Goal: Task Accomplishment & Management: Manage account settings

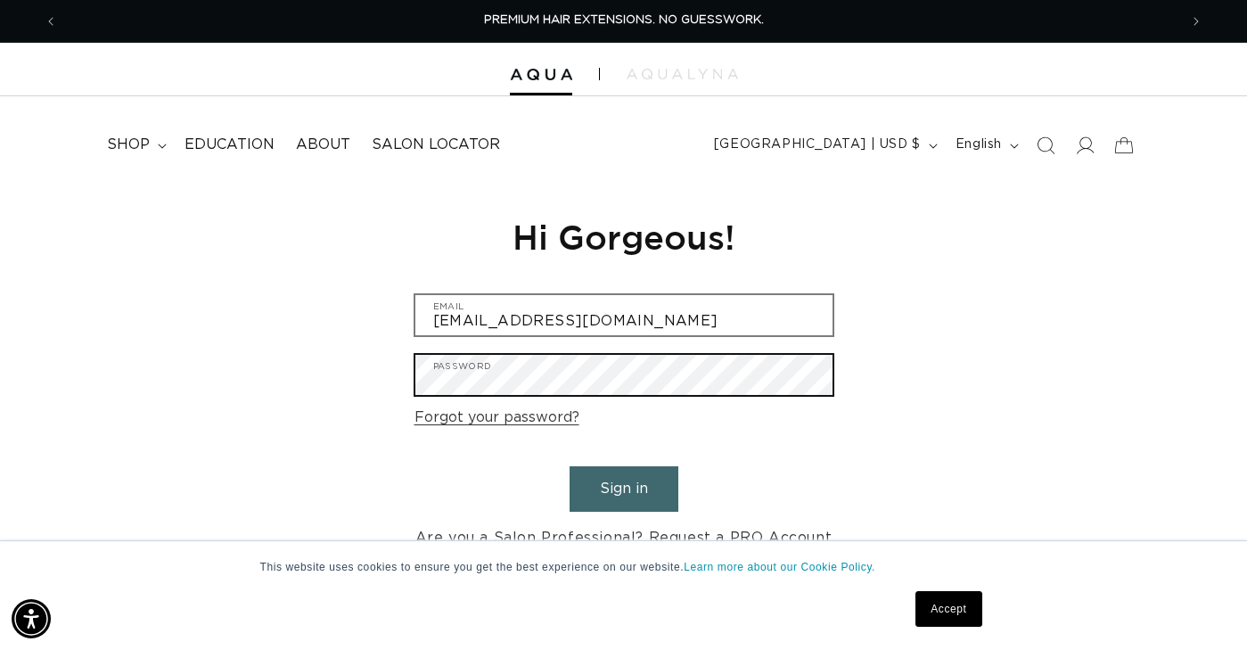
scroll to position [0, 1121]
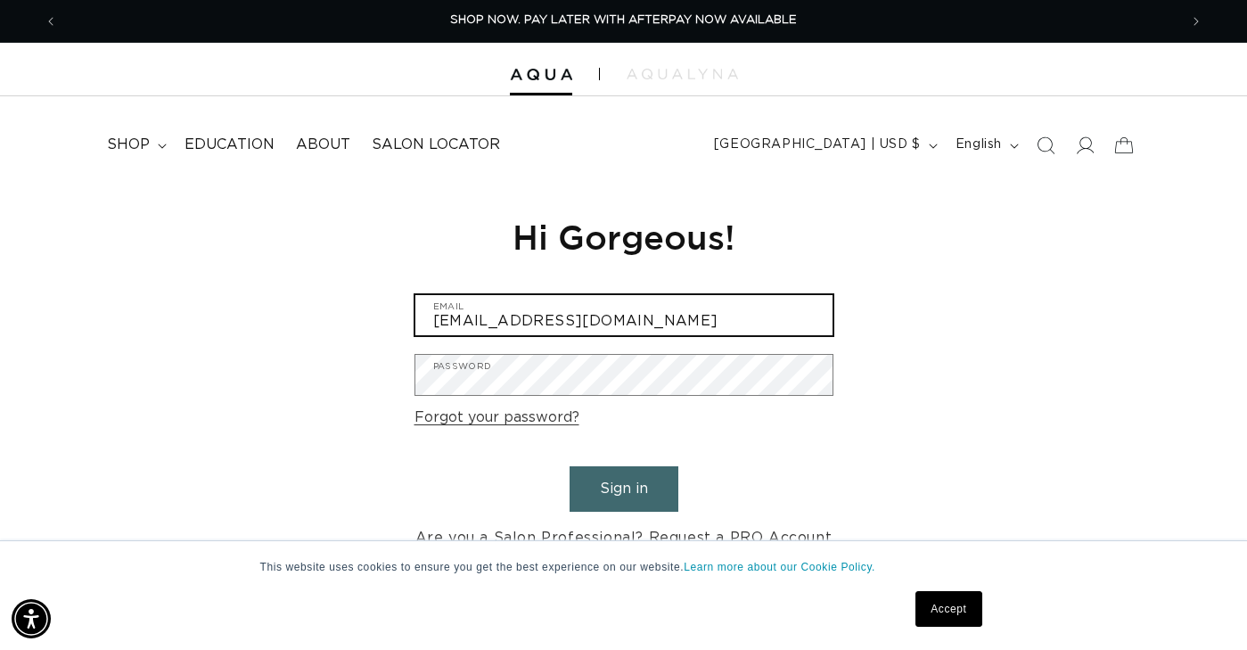
click at [598, 319] on input "[EMAIL_ADDRESS][DOMAIN_NAME]" at bounding box center [624, 315] width 417 height 40
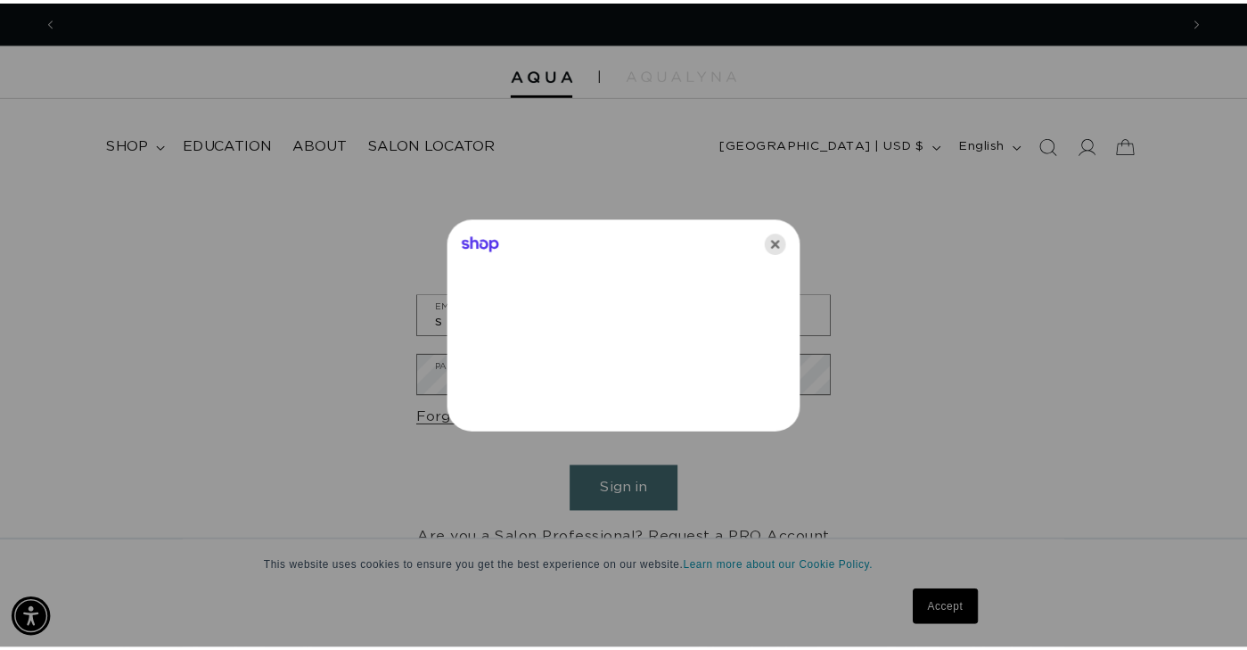
scroll to position [0, 0]
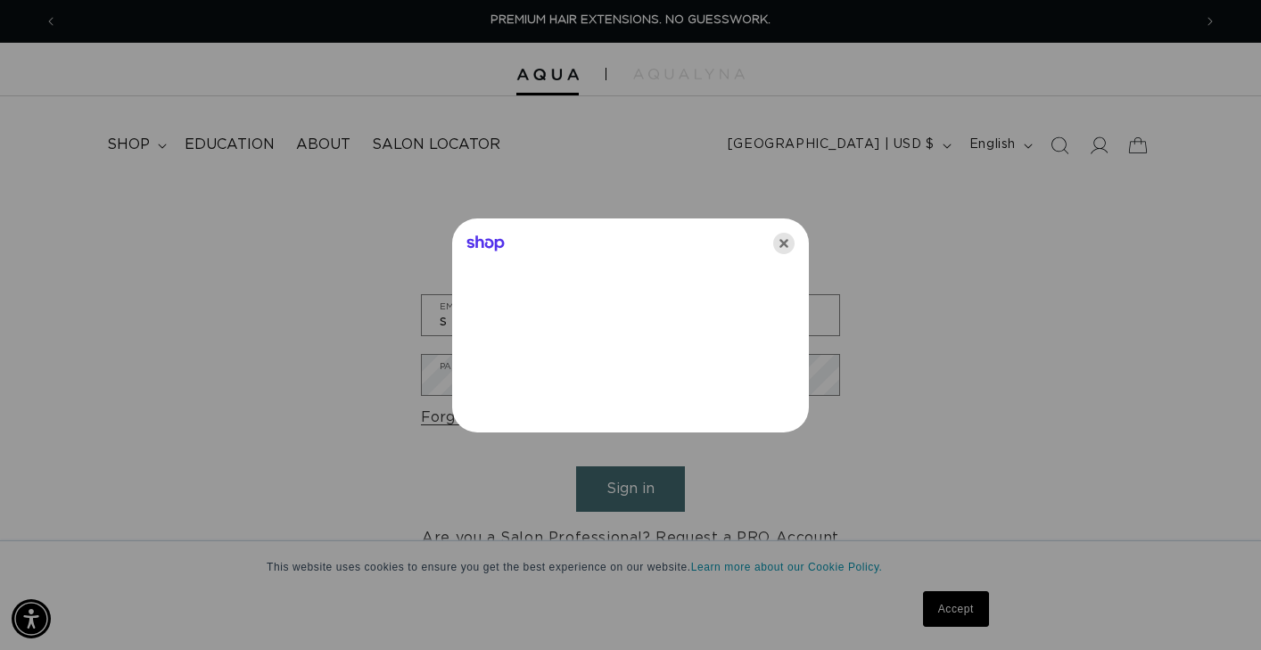
click at [783, 243] on icon "Close" at bounding box center [783, 243] width 21 height 21
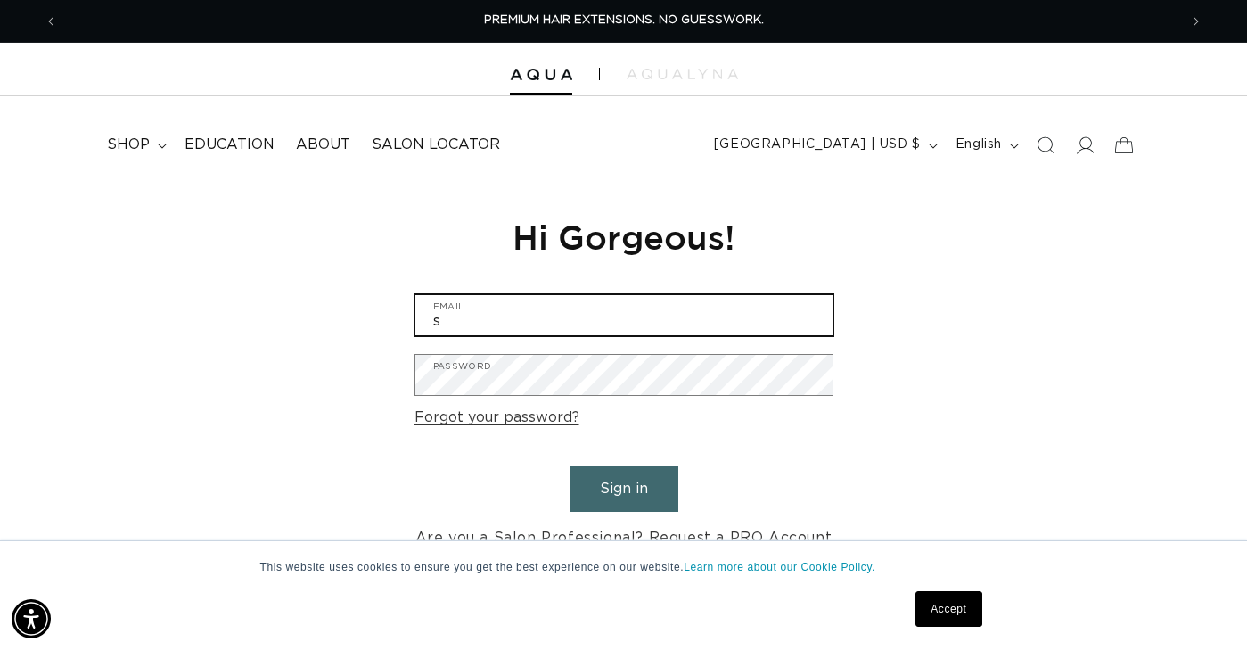
click at [646, 310] on input "s" at bounding box center [624, 315] width 417 height 40
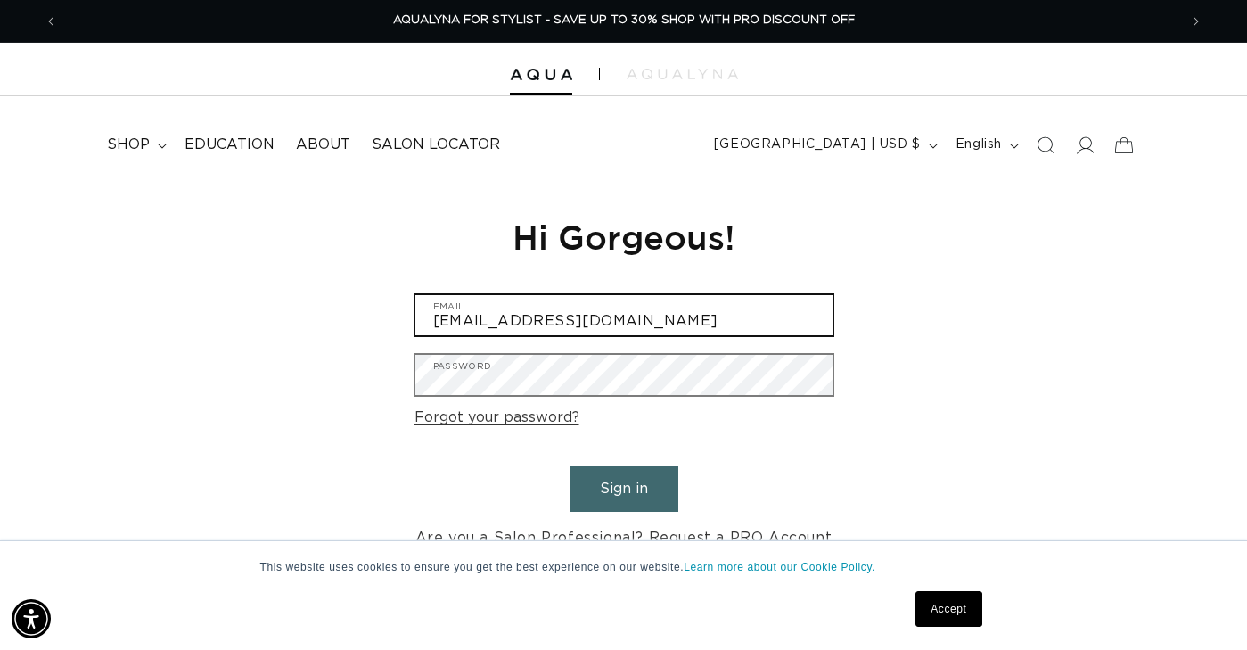
type input "[EMAIL_ADDRESS][DOMAIN_NAME]"
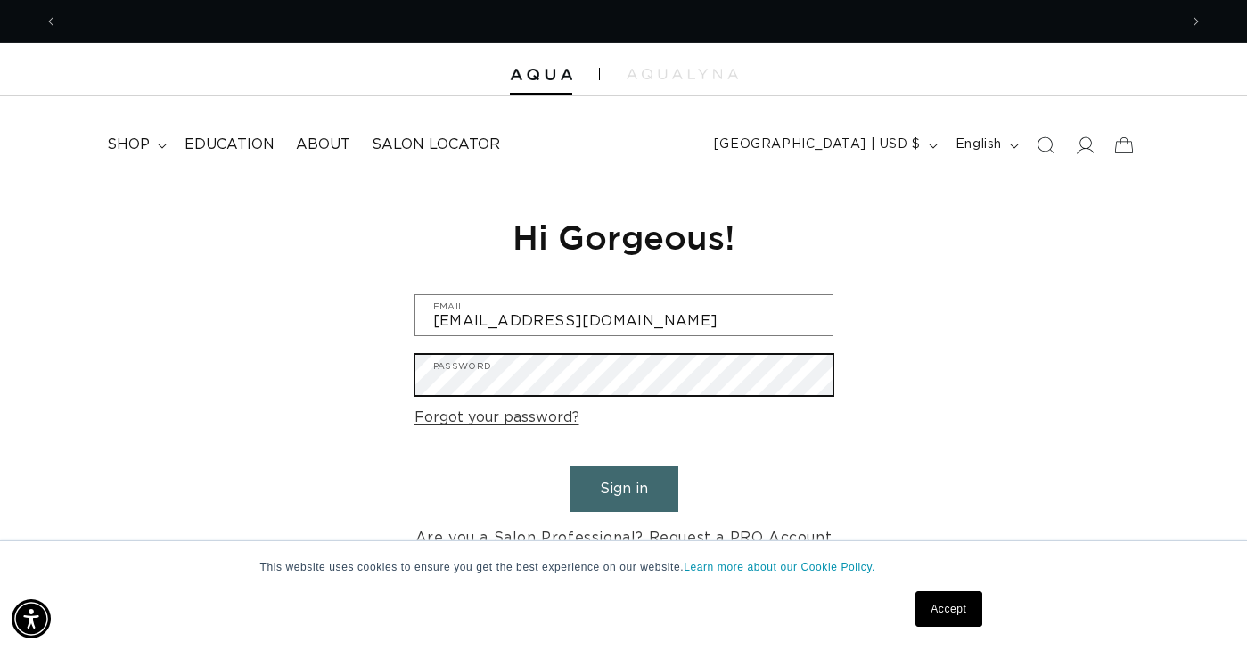
scroll to position [0, 1121]
click at [623, 486] on button "Sign in" at bounding box center [624, 488] width 109 height 45
